Goal: Information Seeking & Learning: Find specific fact

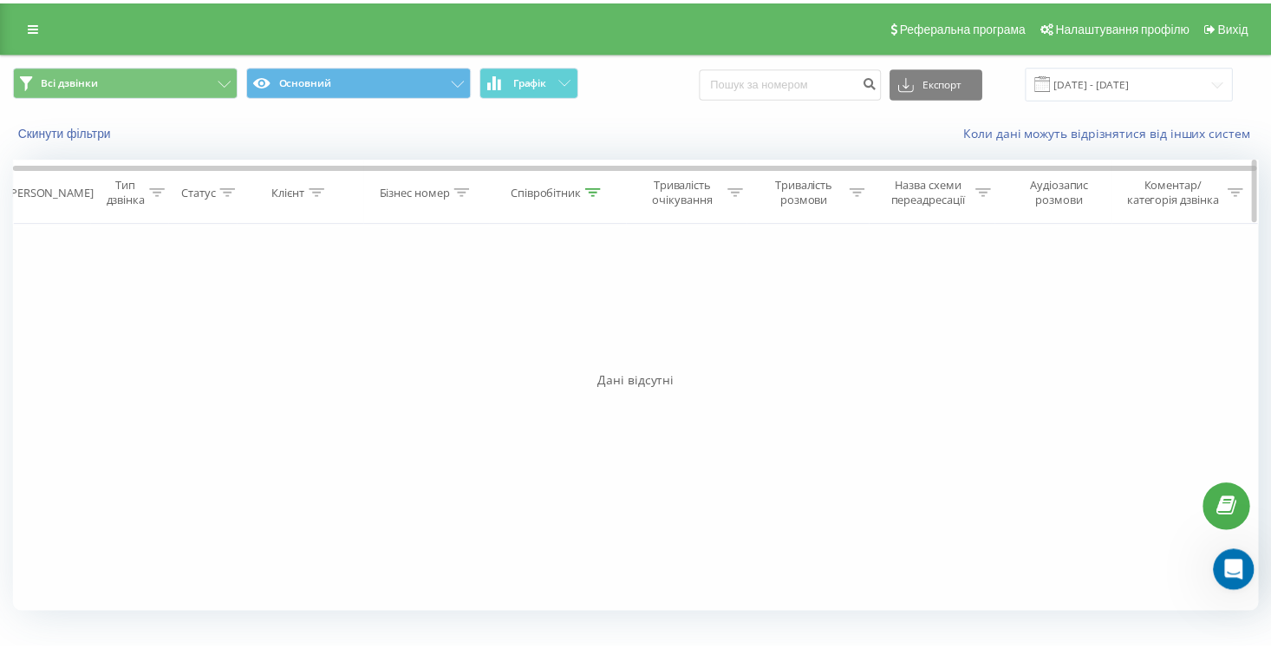
scroll to position [260, 0]
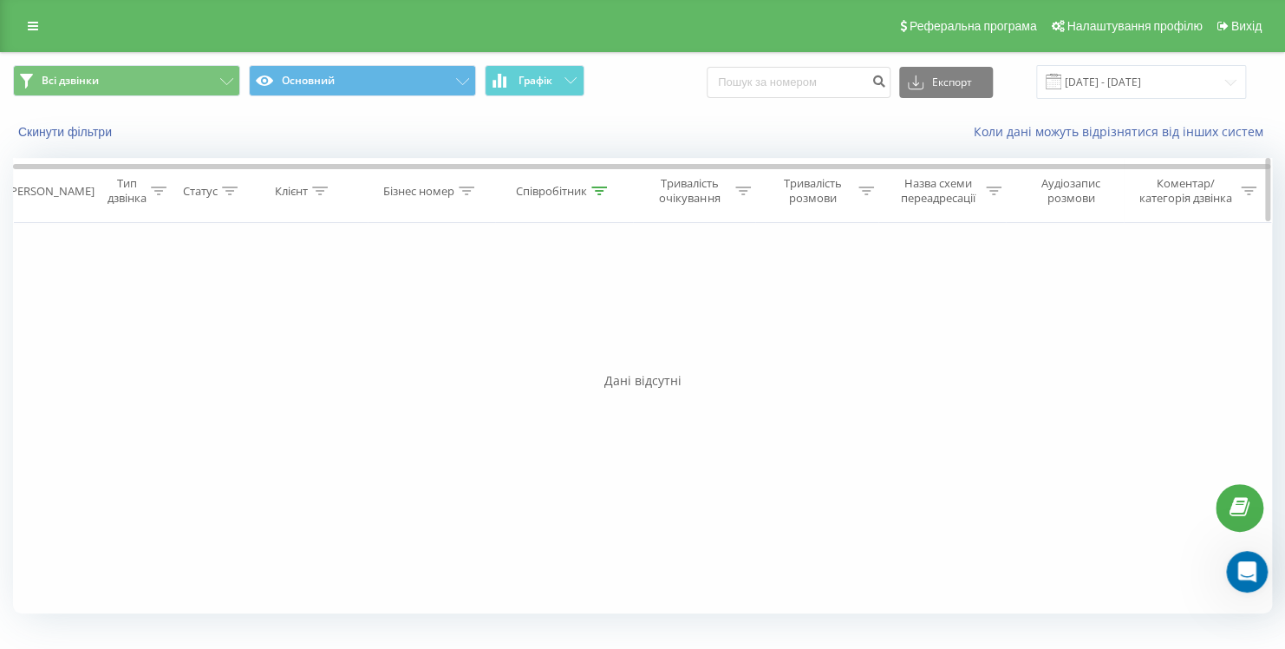
click at [595, 191] on icon at bounding box center [599, 190] width 16 height 9
click at [547, 308] on input "[PERSON_NAME]" at bounding box center [564, 315] width 153 height 30
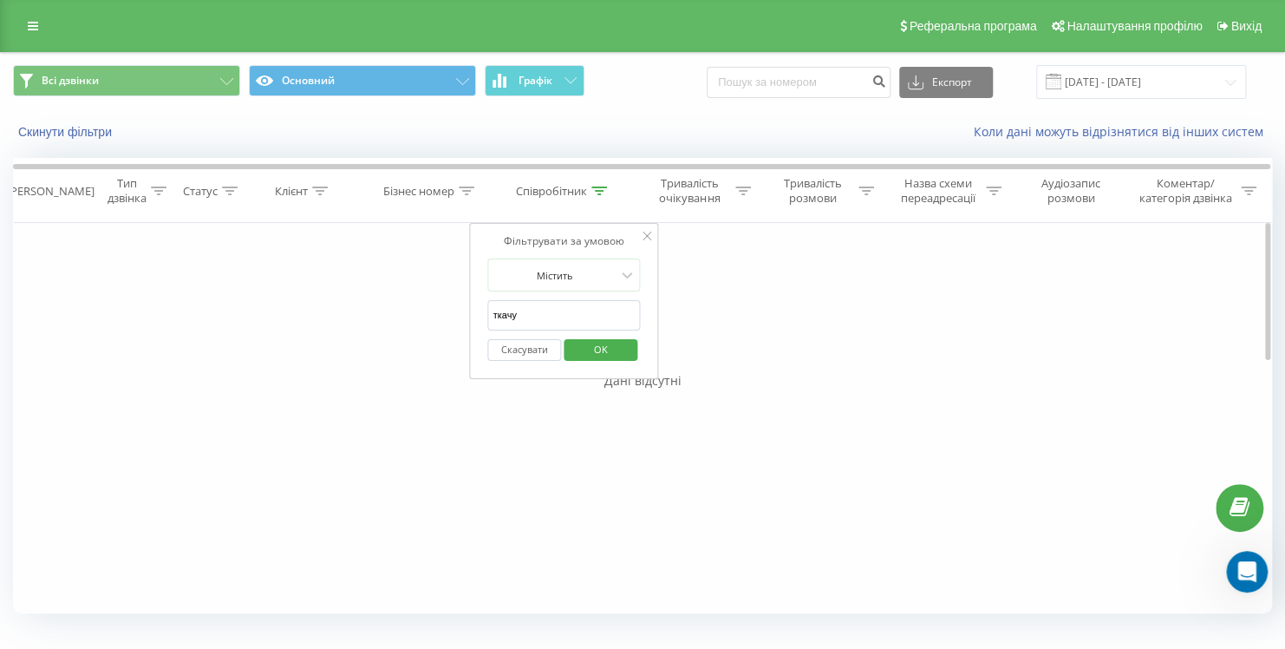
type input "ткачук"
click button "OK" at bounding box center [601, 350] width 74 height 22
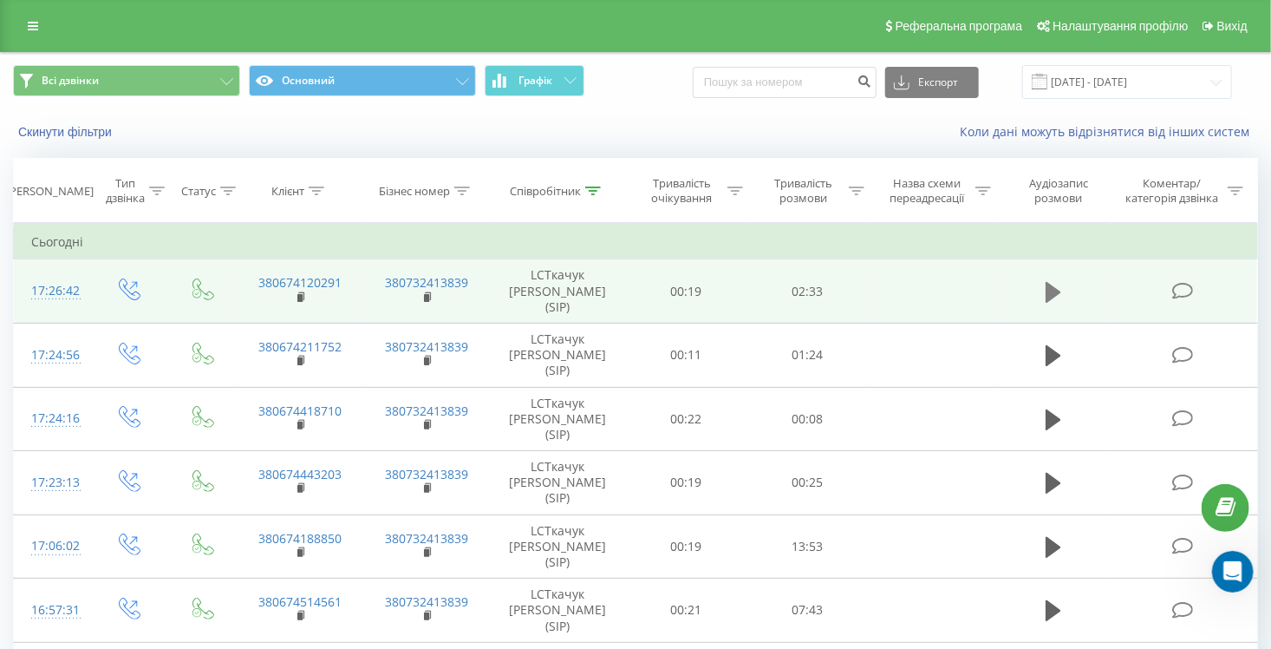
click at [1047, 291] on icon at bounding box center [1054, 291] width 16 height 21
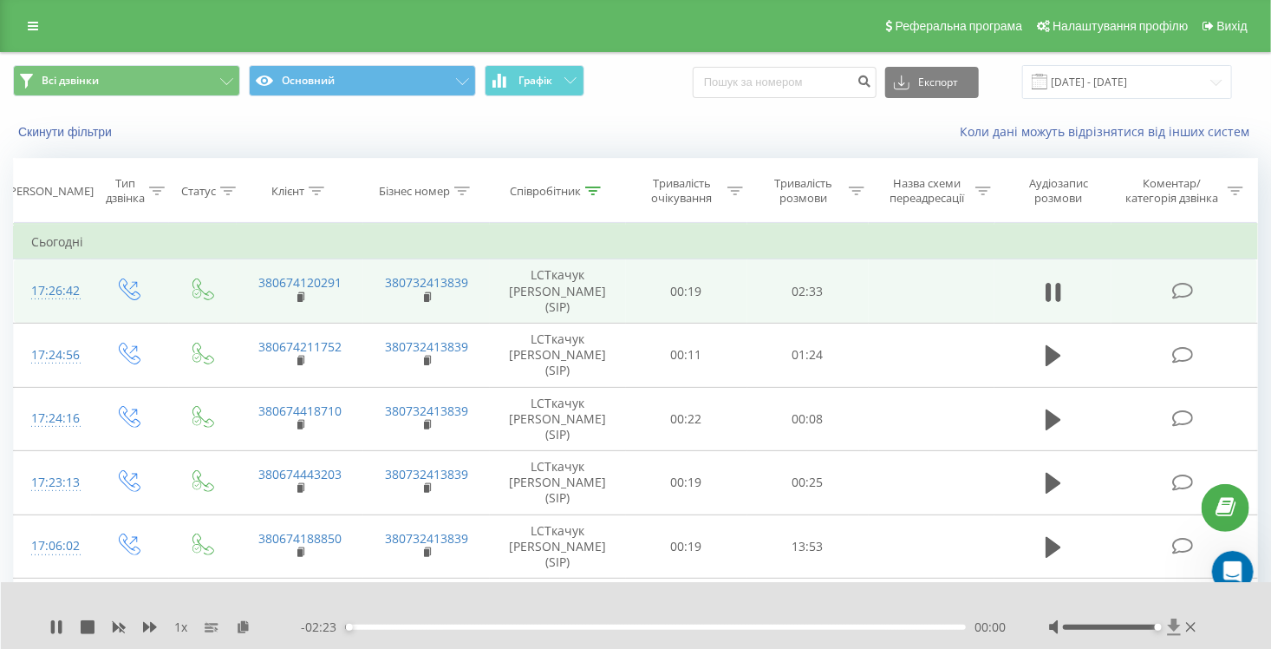
drag, startPoint x: 1109, startPoint y: 625, endPoint x: 1178, endPoint y: 622, distance: 69.5
click at [1178, 622] on div at bounding box center [1124, 626] width 151 height 17
click at [477, 624] on div "00:22" at bounding box center [655, 626] width 621 height 5
click at [444, 624] on div "00:22" at bounding box center [440, 626] width 7 height 7
click at [587, 624] on div "00:31" at bounding box center [655, 626] width 621 height 5
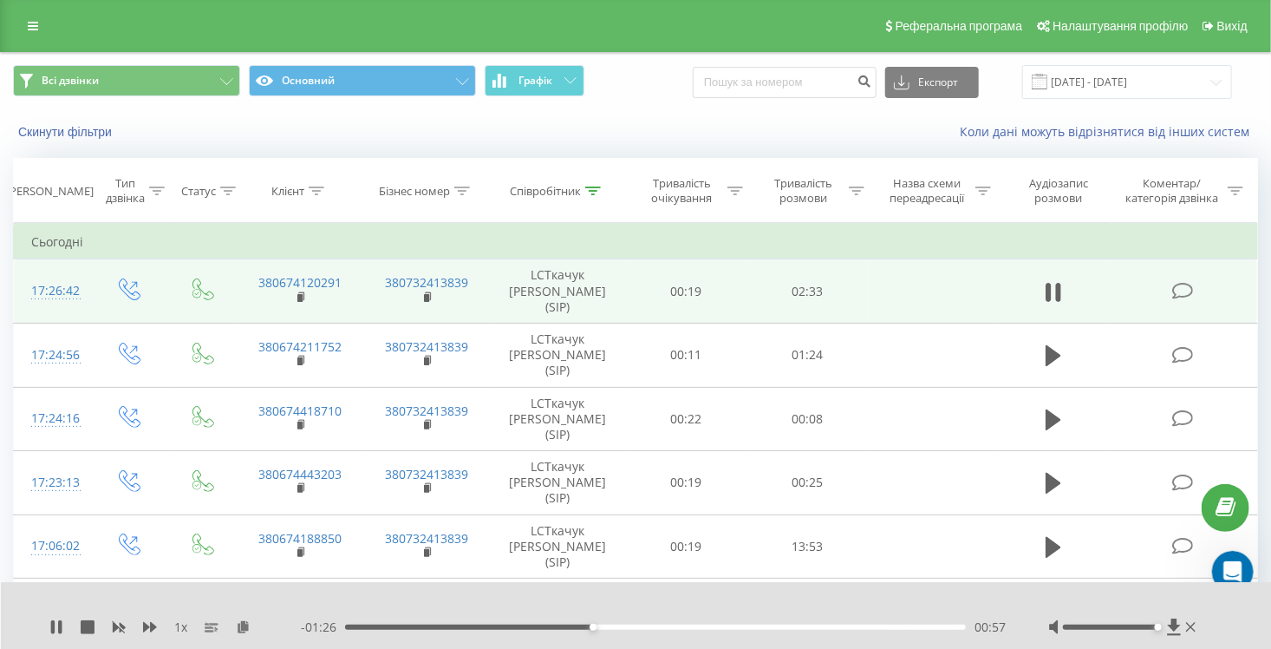
click at [662, 627] on div "00:57" at bounding box center [655, 626] width 621 height 5
click at [742, 627] on div "01:32" at bounding box center [655, 626] width 621 height 5
click at [786, 625] on div "01:35" at bounding box center [655, 626] width 621 height 5
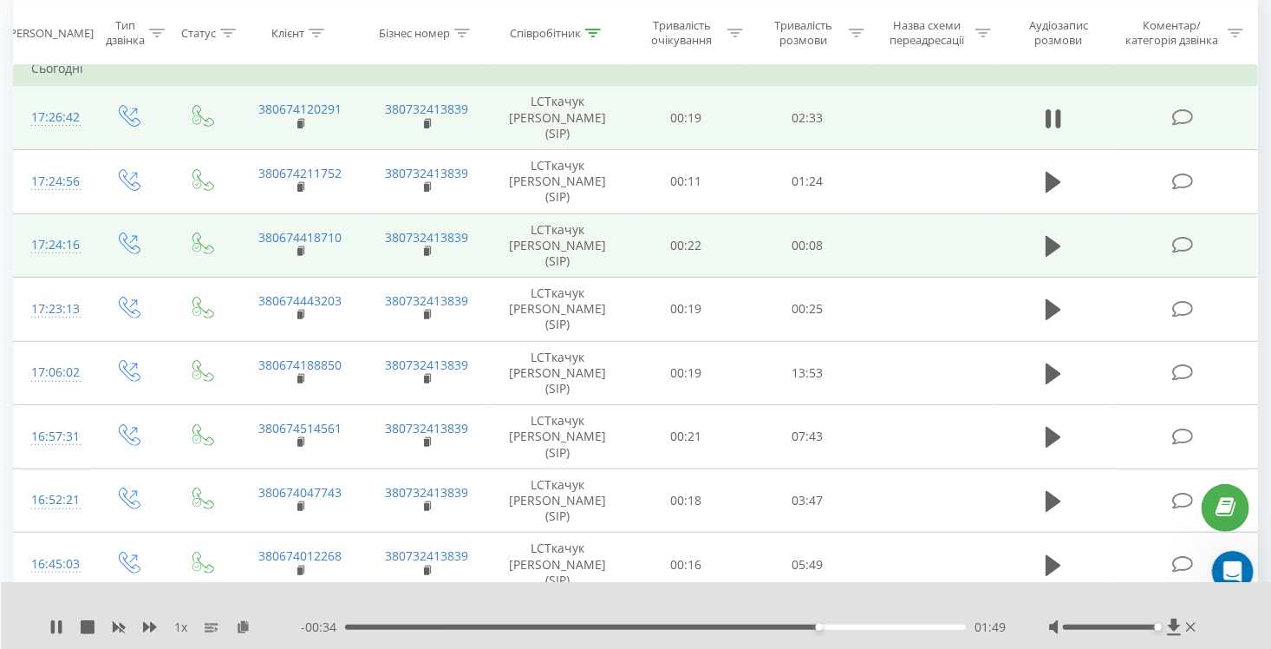
scroll to position [260, 0]
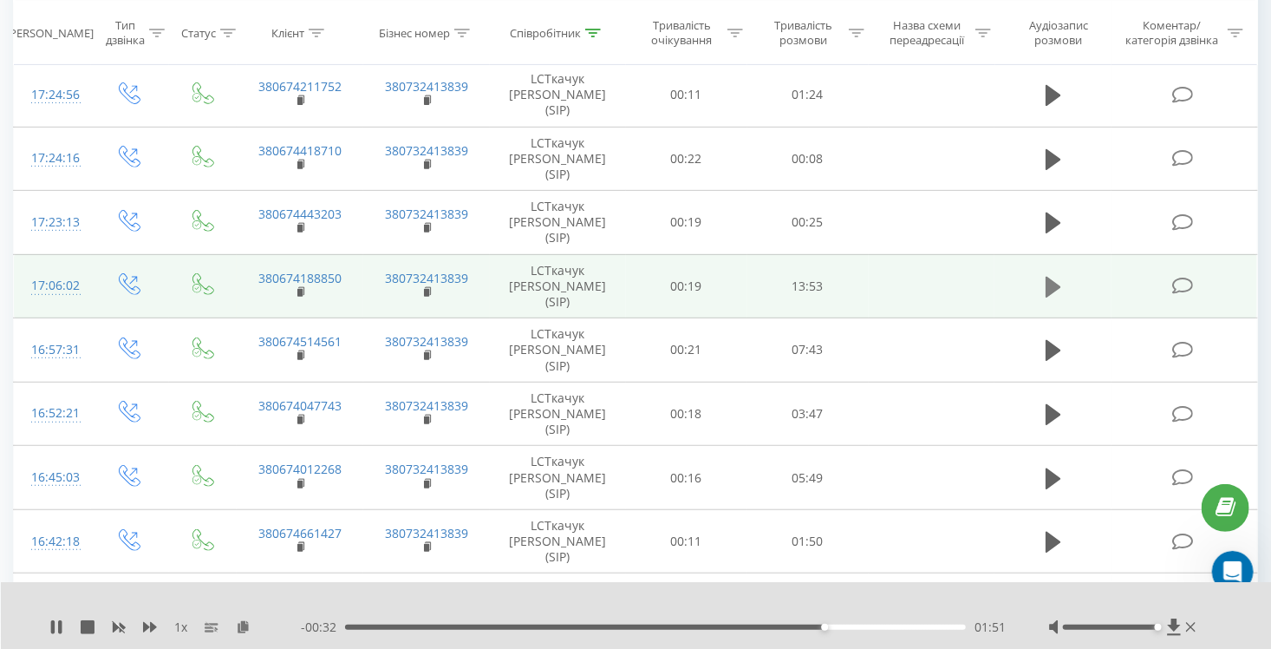
click at [1052, 284] on icon at bounding box center [1054, 287] width 16 height 21
click at [375, 628] on div "00:39" at bounding box center [655, 626] width 621 height 5
click at [406, 628] on div "01:18" at bounding box center [655, 626] width 621 height 5
click at [442, 627] on div "02:05" at bounding box center [655, 626] width 621 height 5
click at [442, 627] on div "02:05" at bounding box center [443, 626] width 7 height 7
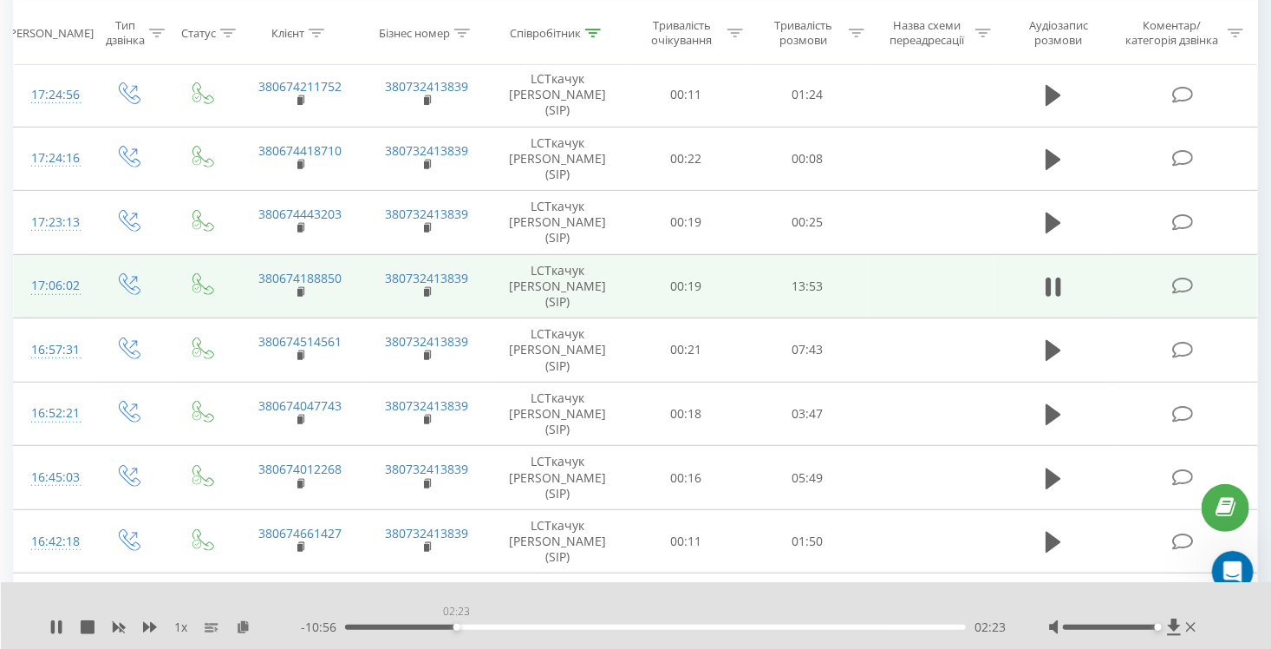
click at [456, 628] on div "02:23" at bounding box center [655, 626] width 621 height 5
click at [456, 628] on div "02:23" at bounding box center [456, 626] width 7 height 7
click at [515, 624] on div "03:39" at bounding box center [655, 626] width 621 height 5
click at [564, 626] on div "04:42" at bounding box center [655, 626] width 621 height 5
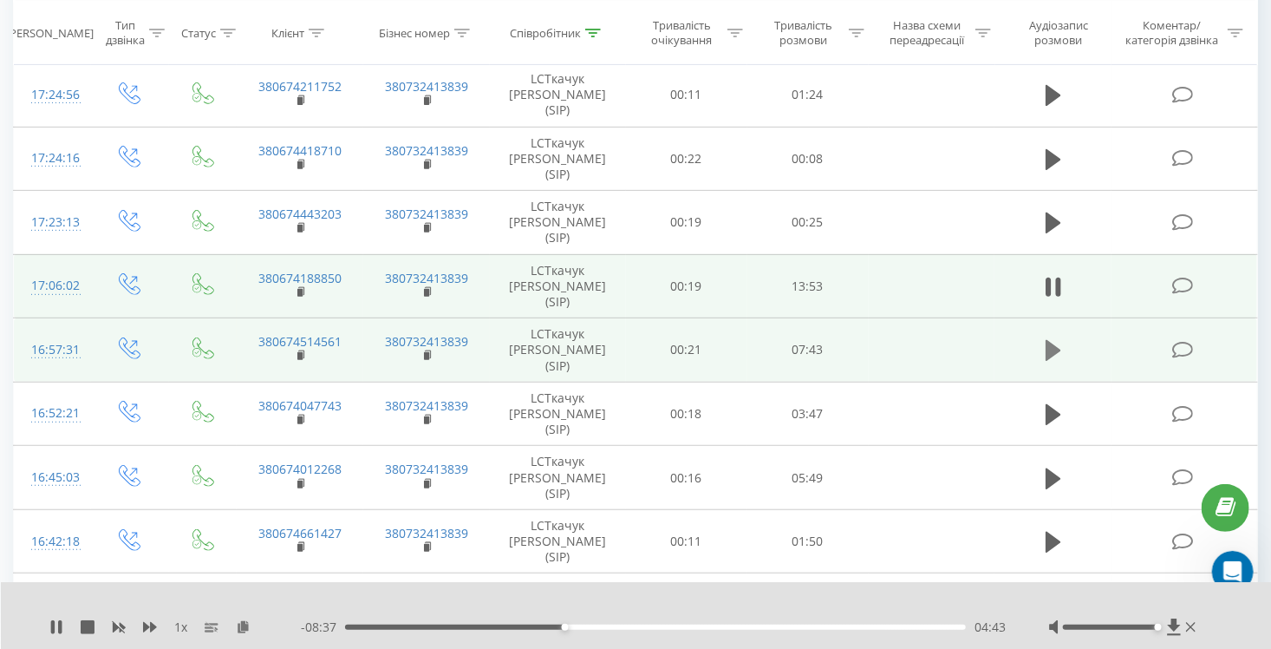
click at [1058, 345] on icon at bounding box center [1054, 350] width 16 height 24
click at [390, 623] on div "- 07:20 00:00 00:00" at bounding box center [653, 626] width 705 height 17
click at [395, 627] on div "00:35" at bounding box center [655, 626] width 621 height 5
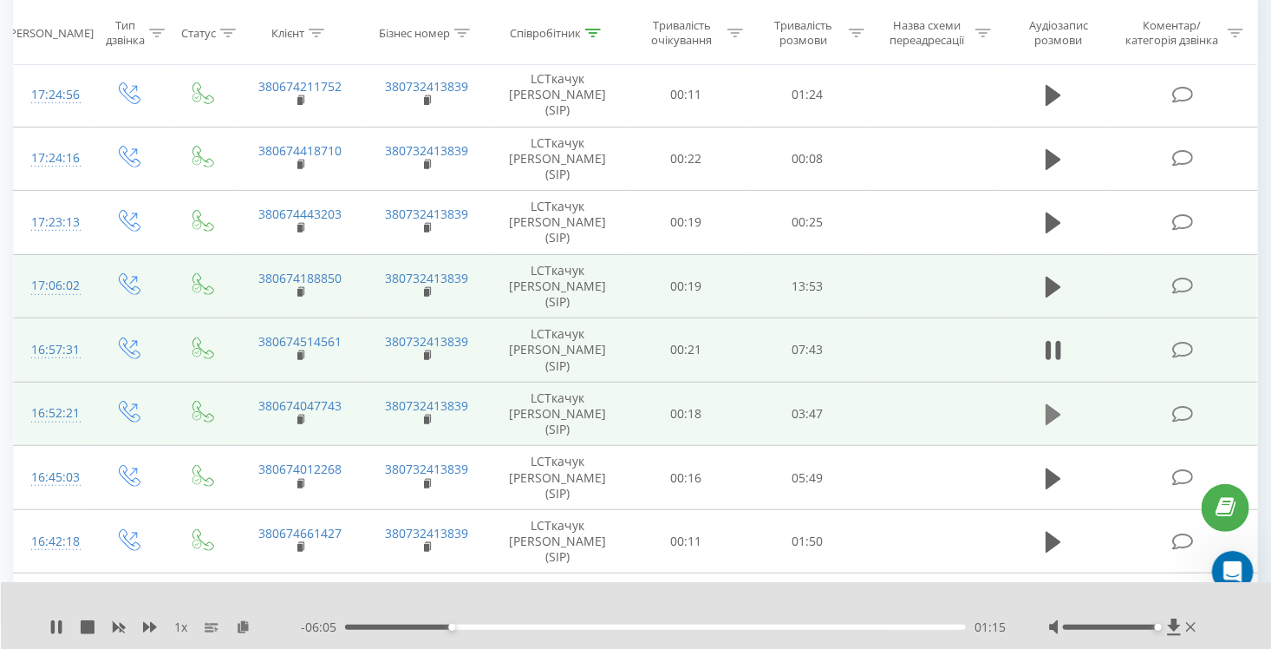
click at [1050, 414] on icon at bounding box center [1054, 414] width 16 height 21
click at [387, 623] on div "- 03:37 00:01 00:01" at bounding box center [653, 626] width 705 height 17
click at [404, 629] on div "00:21" at bounding box center [655, 626] width 621 height 5
click at [95, 631] on div "1 x" at bounding box center [174, 626] width 251 height 17
click at [83, 624] on icon at bounding box center [88, 627] width 14 height 14
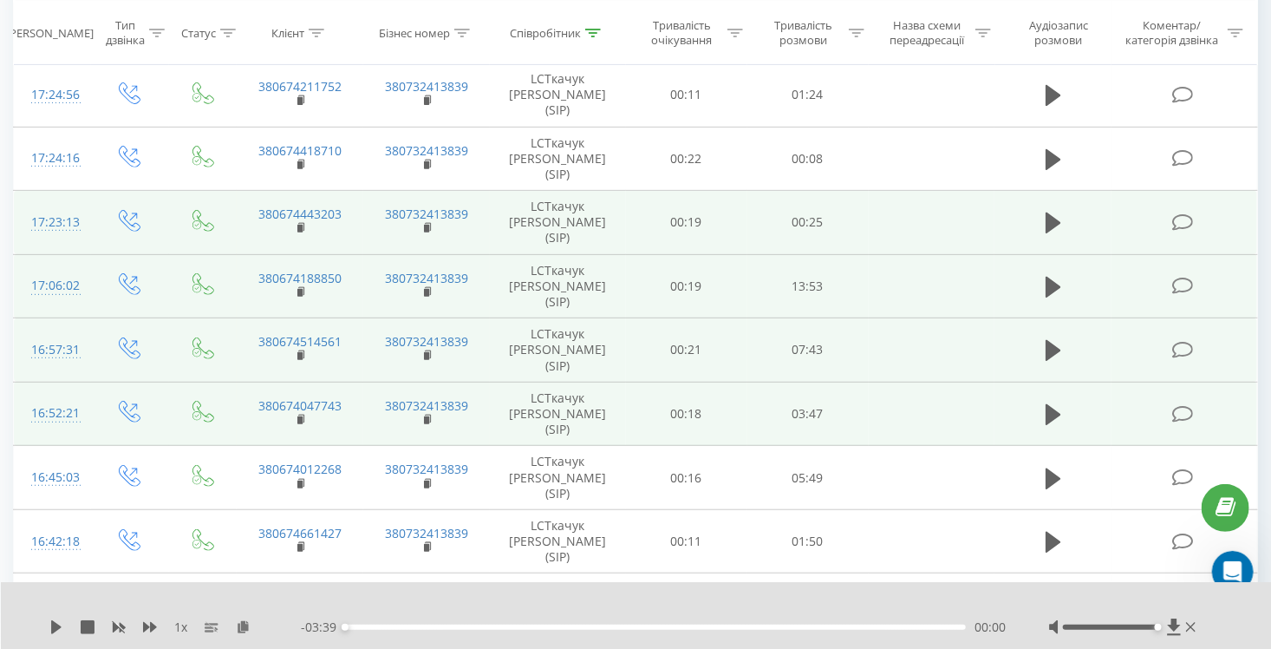
scroll to position [0, 0]
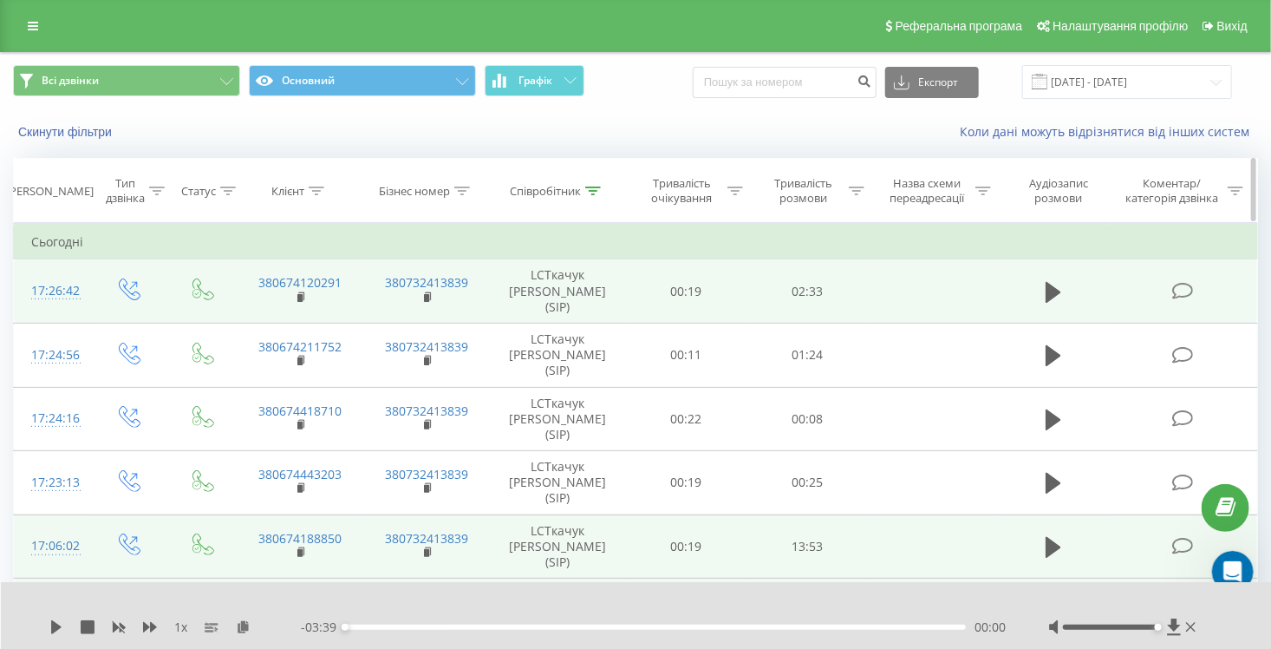
click at [595, 193] on icon at bounding box center [593, 190] width 16 height 9
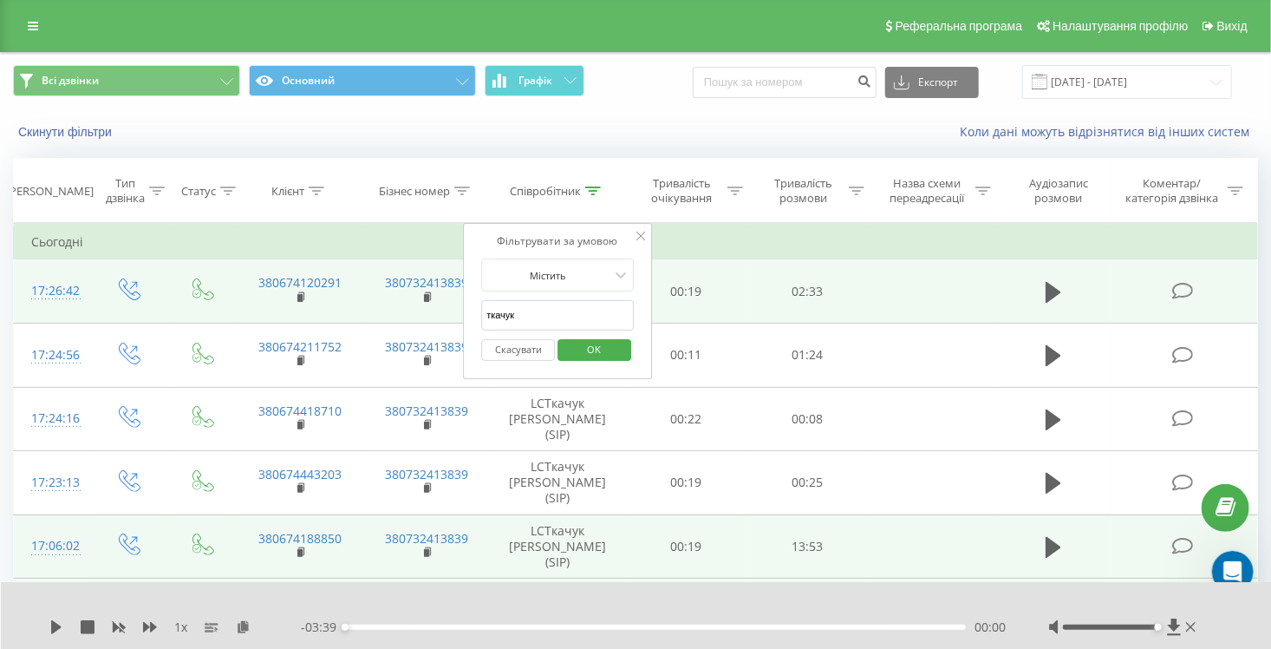
click at [522, 345] on button "Скасувати" at bounding box center [518, 350] width 74 height 22
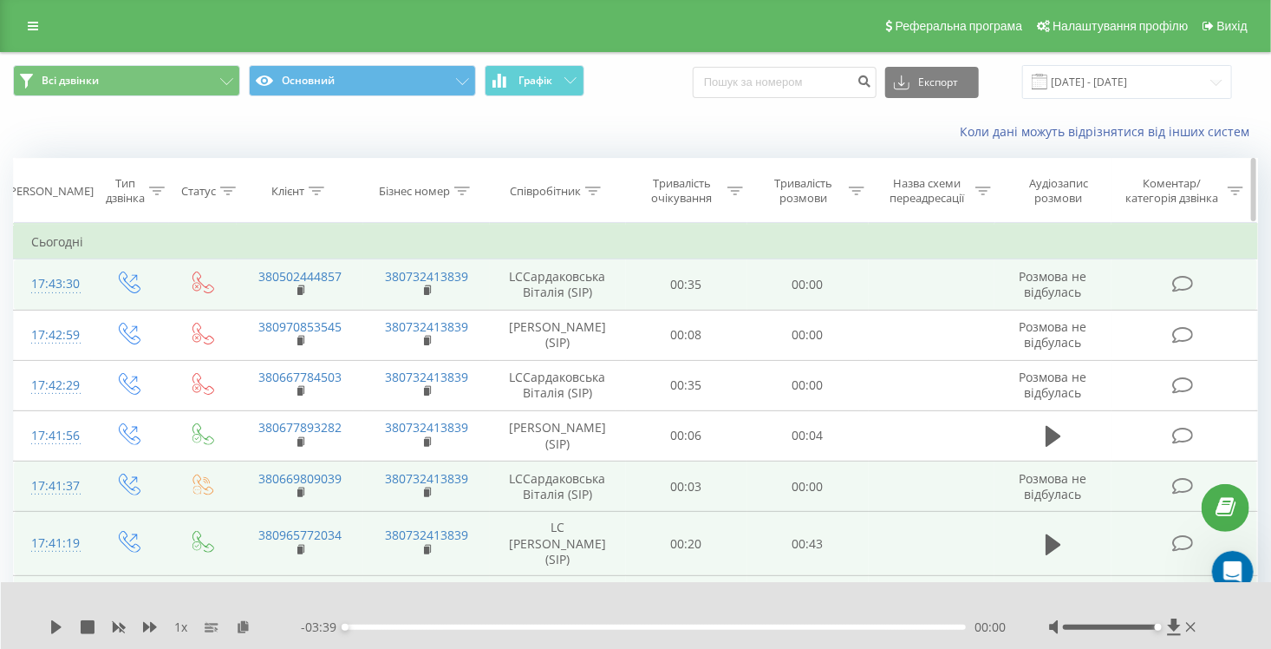
click at [603, 192] on div "Співробітник" at bounding box center [558, 191] width 136 height 15
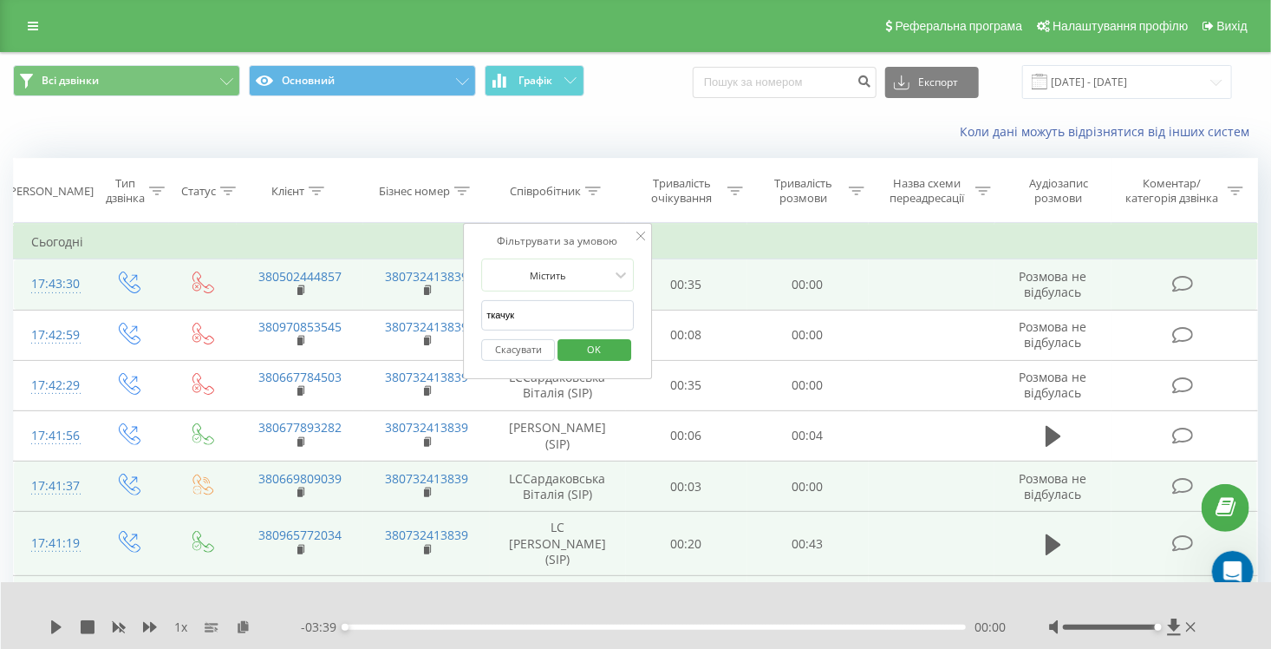
click at [556, 316] on input "ткачук" at bounding box center [557, 315] width 153 height 30
type input "[PERSON_NAME]"
click at [611, 343] on span "OK" at bounding box center [595, 349] width 49 height 27
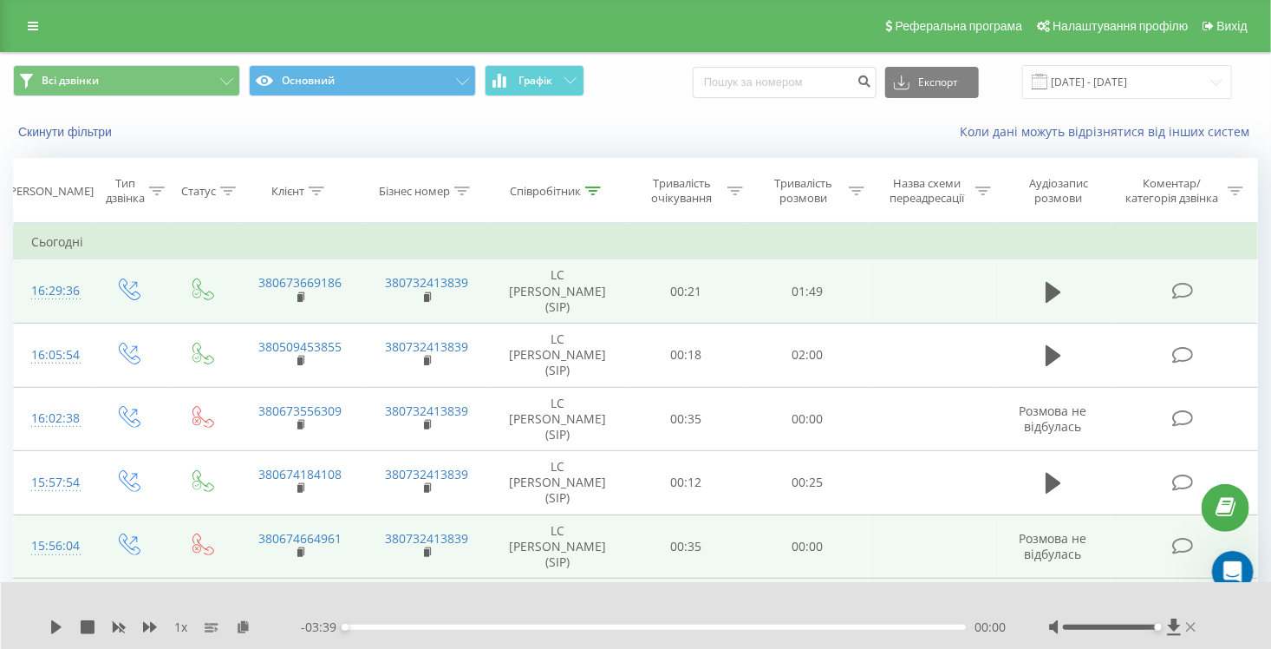
click at [1195, 625] on icon at bounding box center [1191, 627] width 10 height 14
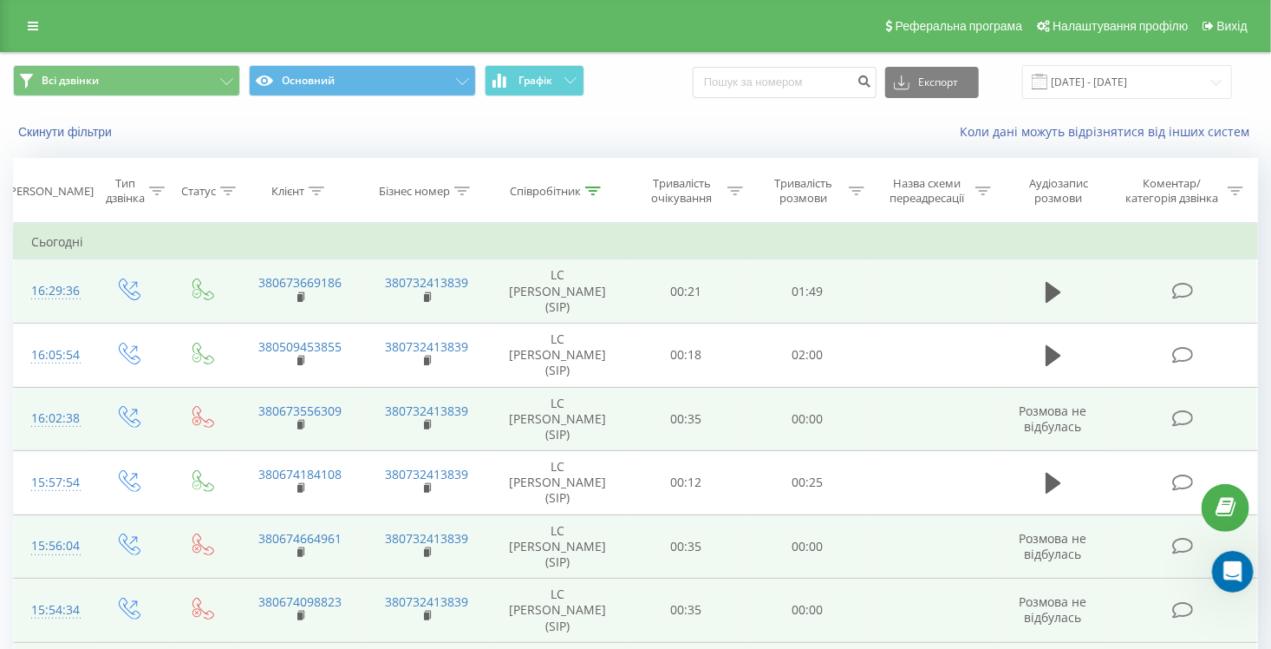
scroll to position [311, 0]
